Goal: Navigation & Orientation: Find specific page/section

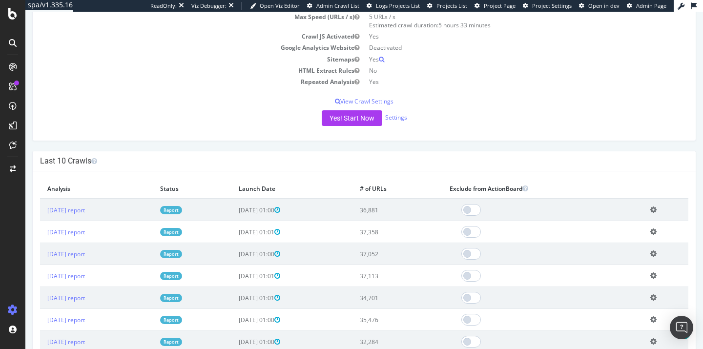
scroll to position [202, 0]
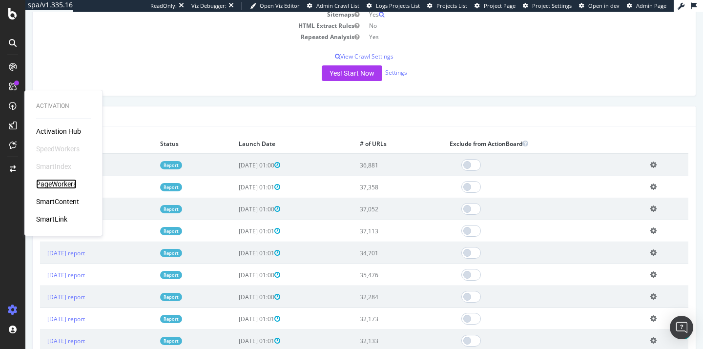
click at [49, 188] on div "PageWorkers" at bounding box center [56, 184] width 40 height 10
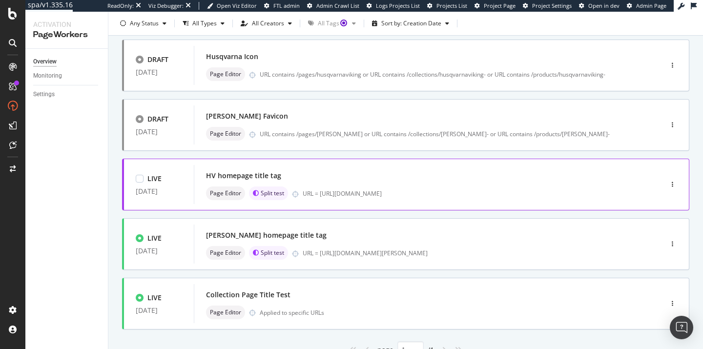
scroll to position [348, 0]
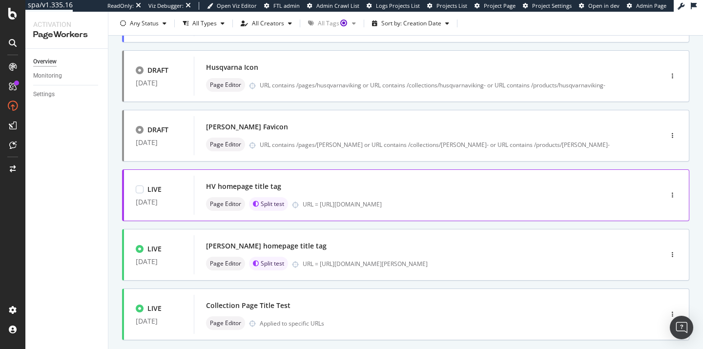
copy div "[URL][DOMAIN_NAME]"
drag, startPoint x: 397, startPoint y: 202, endPoint x: 321, endPoint y: 205, distance: 76.7
click at [321, 205] on div "URL = [URL][DOMAIN_NAME]" at bounding box center [462, 204] width 318 height 8
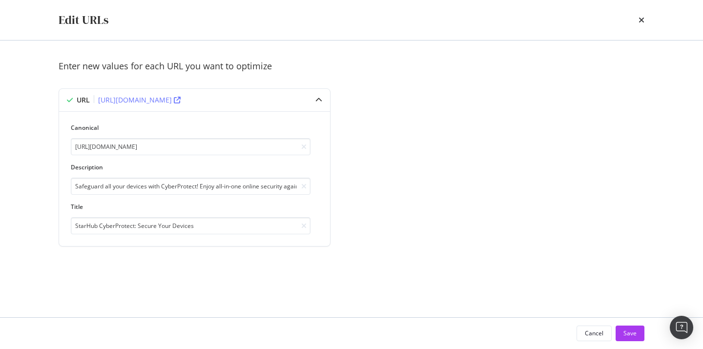
scroll to position [345, 0]
